Goal: Task Accomplishment & Management: Manage account settings

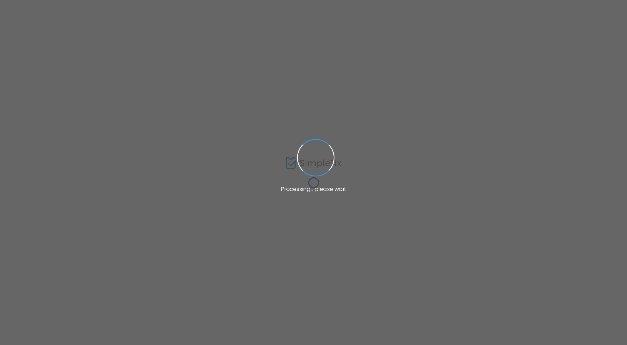
type input "Vikram"
type input "Bodas"
type input "vikram@simpletix.com"
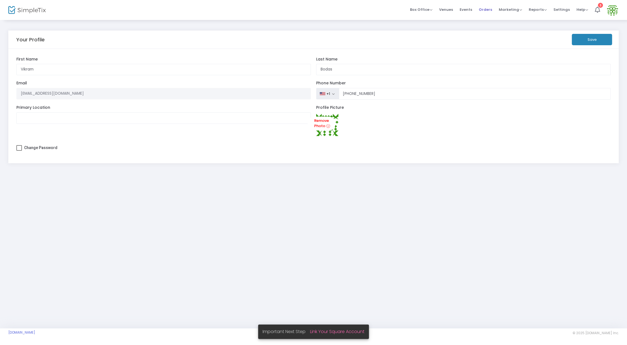
click at [479, 8] on li "Orders" at bounding box center [486, 10] width 20 height 20
click at [482, 9] on span "Orders" at bounding box center [485, 9] width 13 height 14
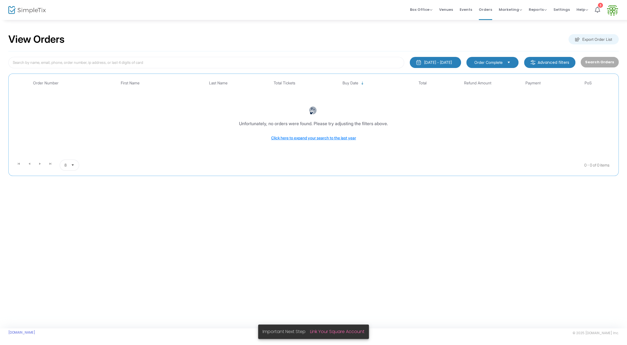
click at [35, 9] on img at bounding box center [26, 10] width 37 height 8
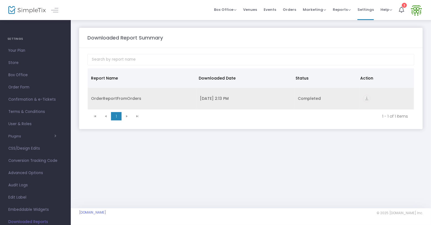
click at [367, 99] on icon "vertical_align_bottom" at bounding box center [366, 98] width 7 height 7
